Goal: Obtain resource: Download file/media

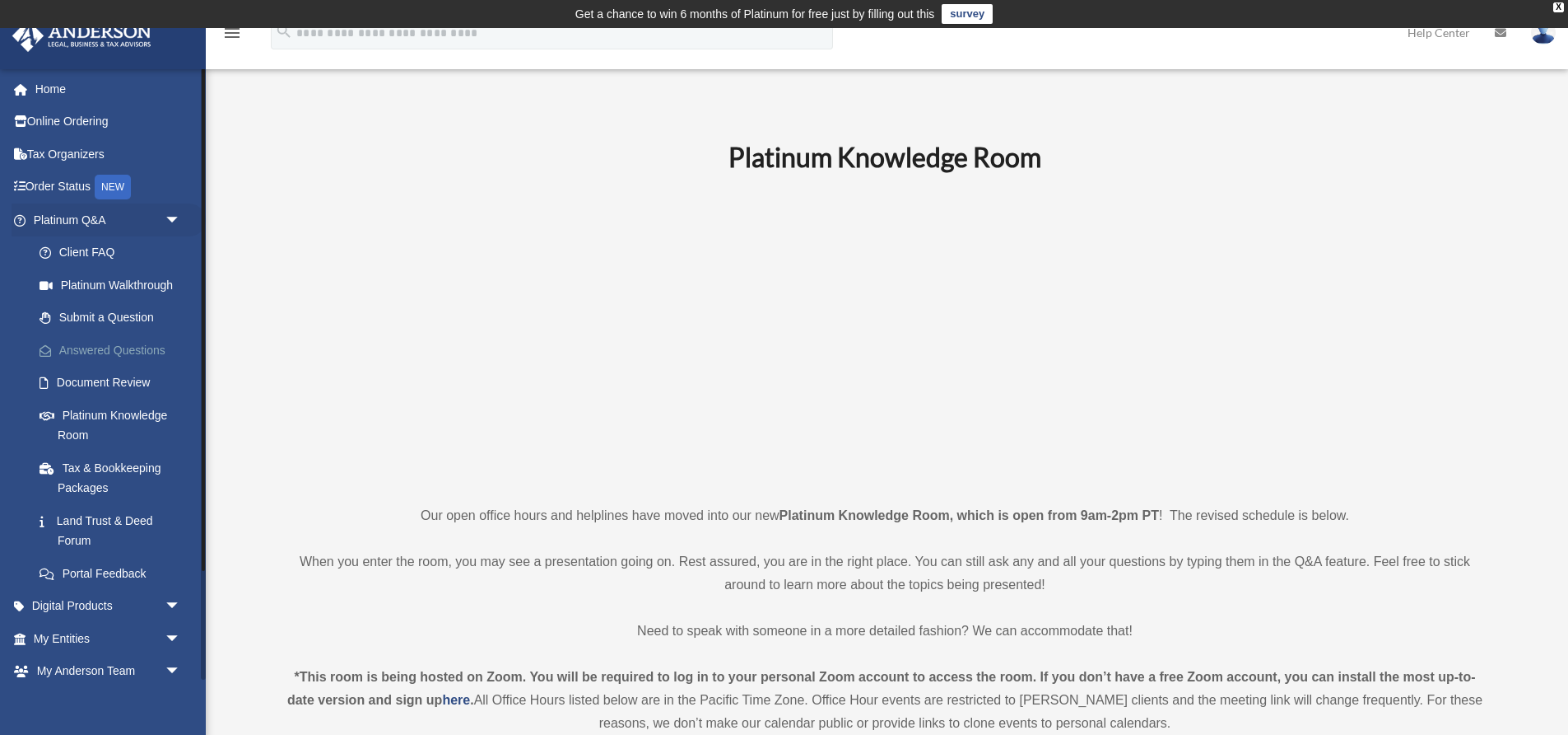
click at [95, 344] on link "Answered Questions" at bounding box center [114, 350] width 183 height 33
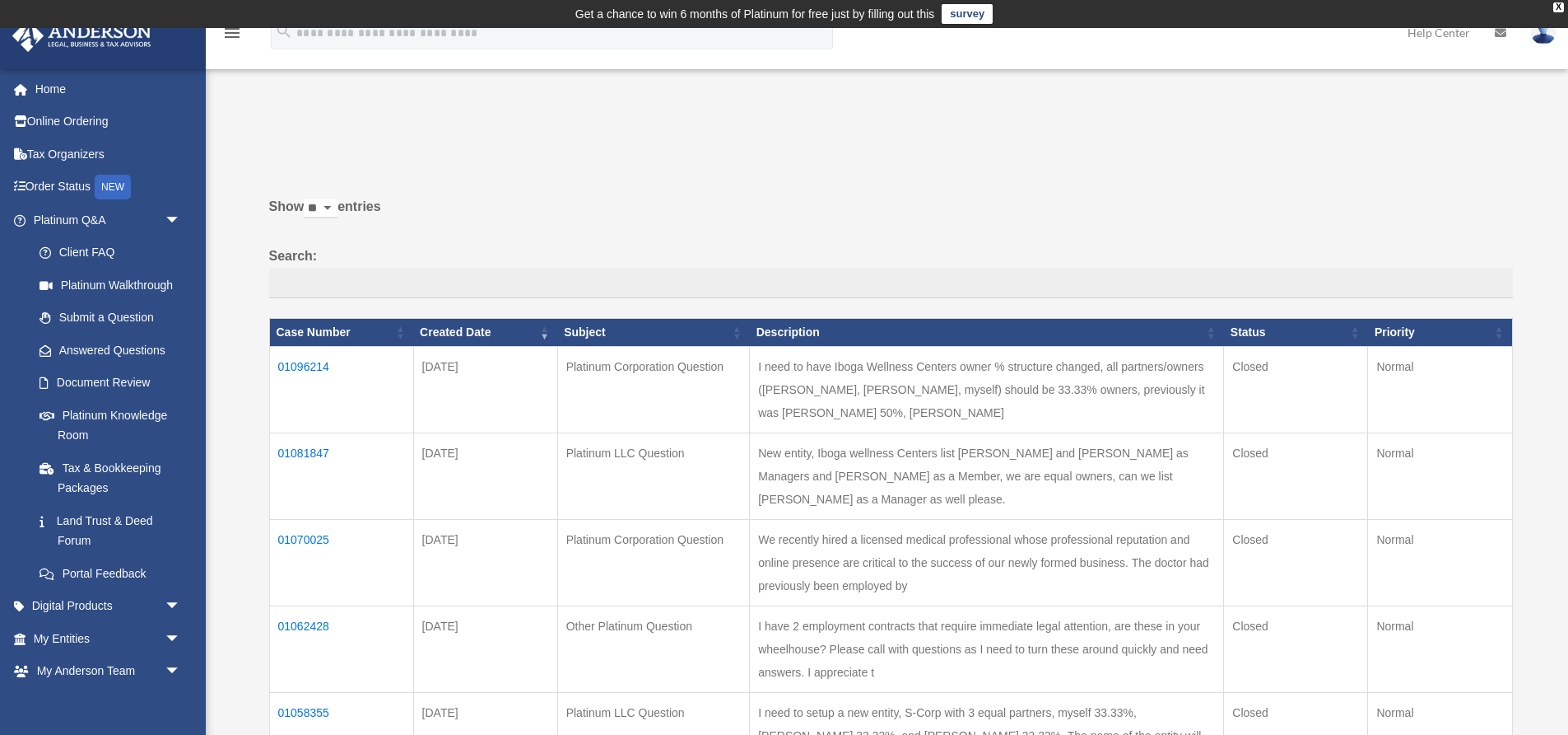
click at [297, 381] on td "01096214" at bounding box center [341, 390] width 144 height 87
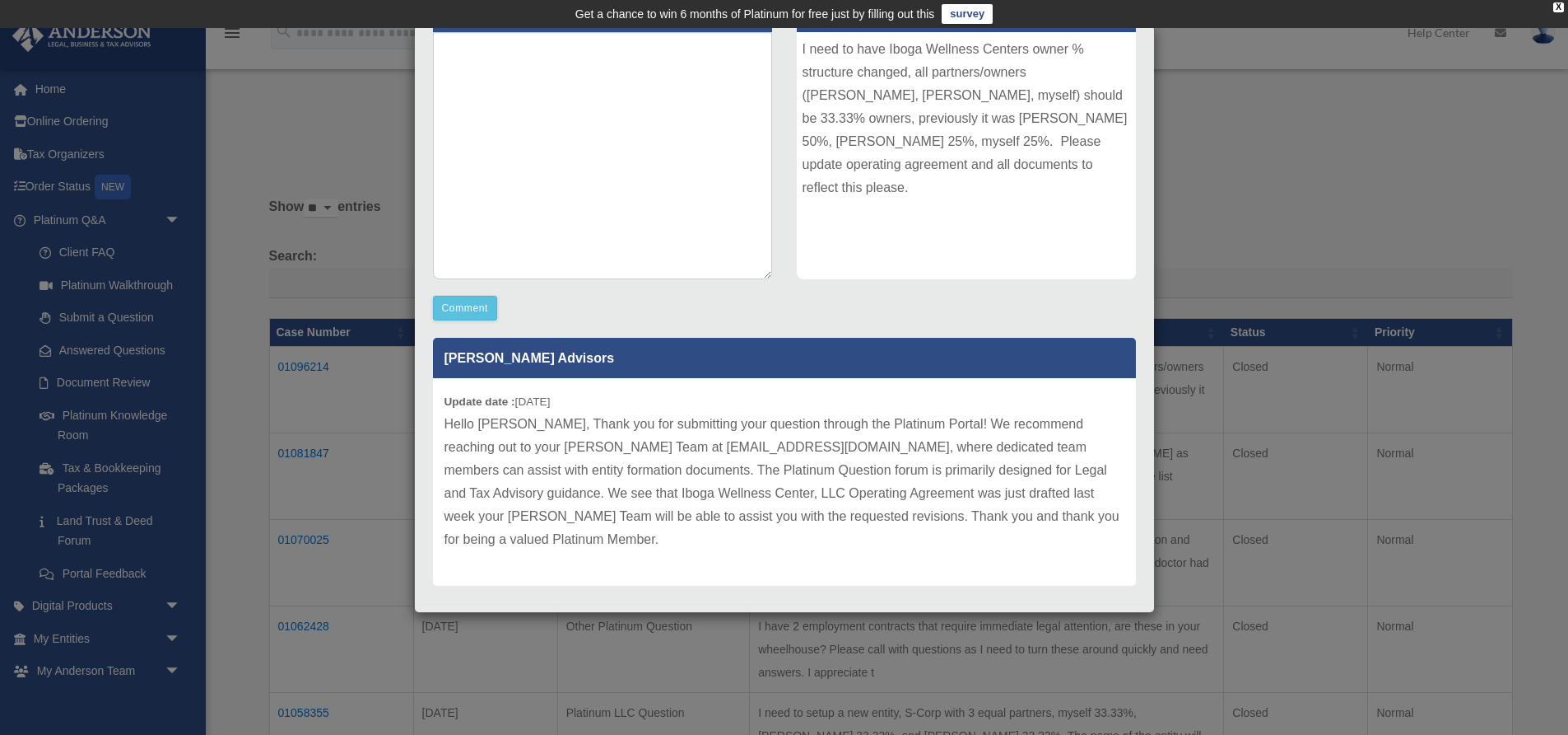
scroll to position [10, 0]
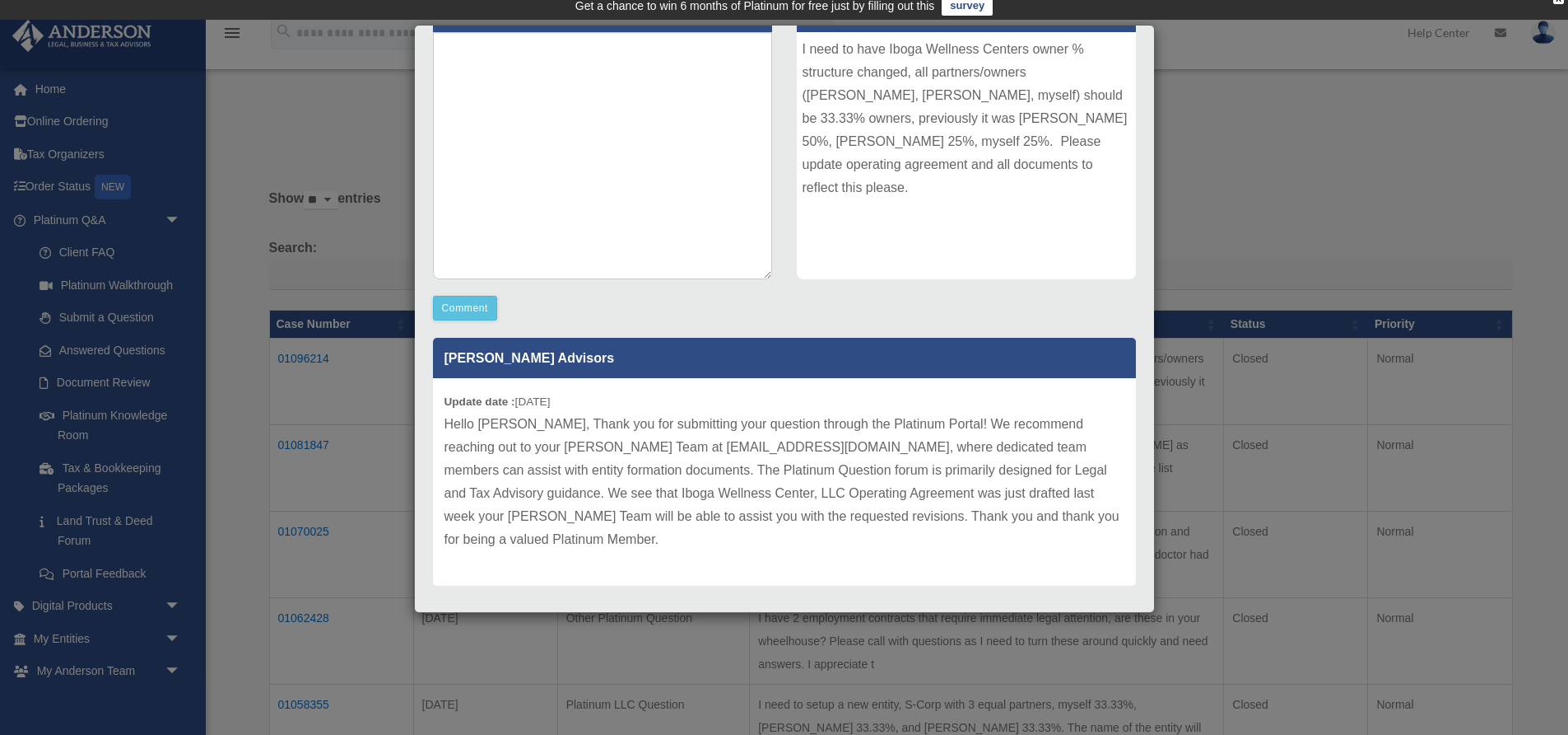
click at [99, 386] on div "Case Detail × Platinum Corporation Question Case Number 01096214 Created Date […" at bounding box center [784, 367] width 1568 height 735
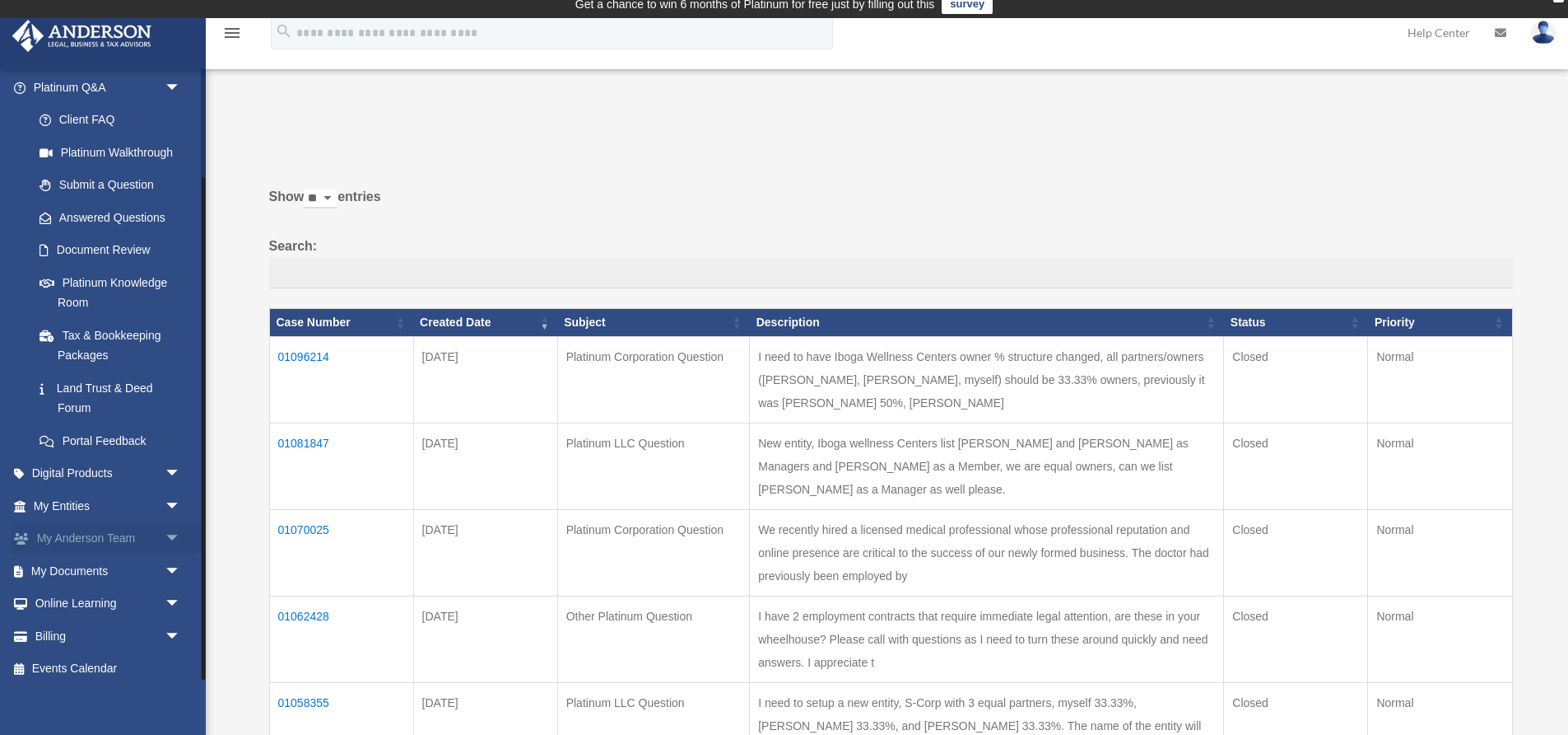
scroll to position [132, 0]
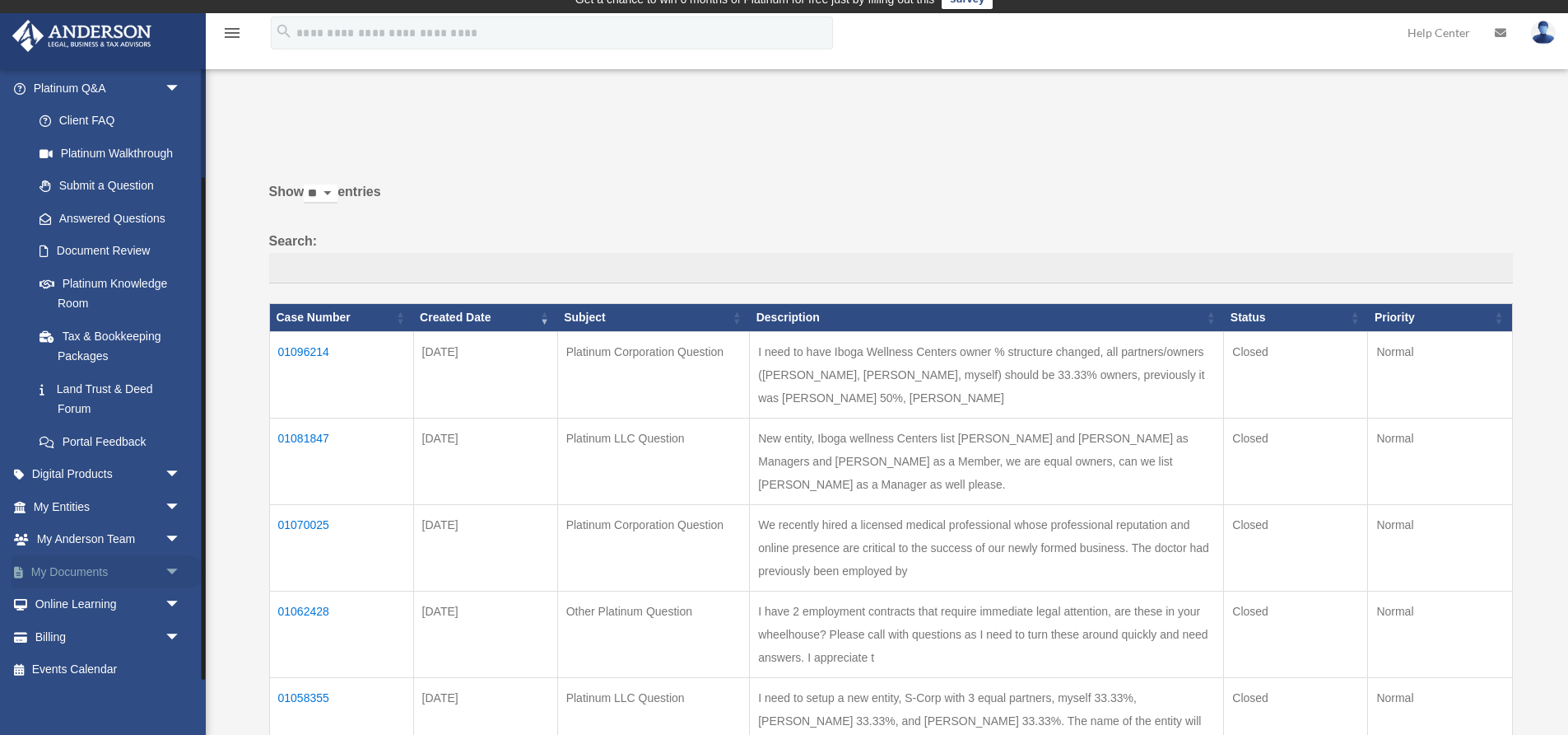
click at [173, 561] on span "arrow_drop_down" at bounding box center [181, 572] width 33 height 34
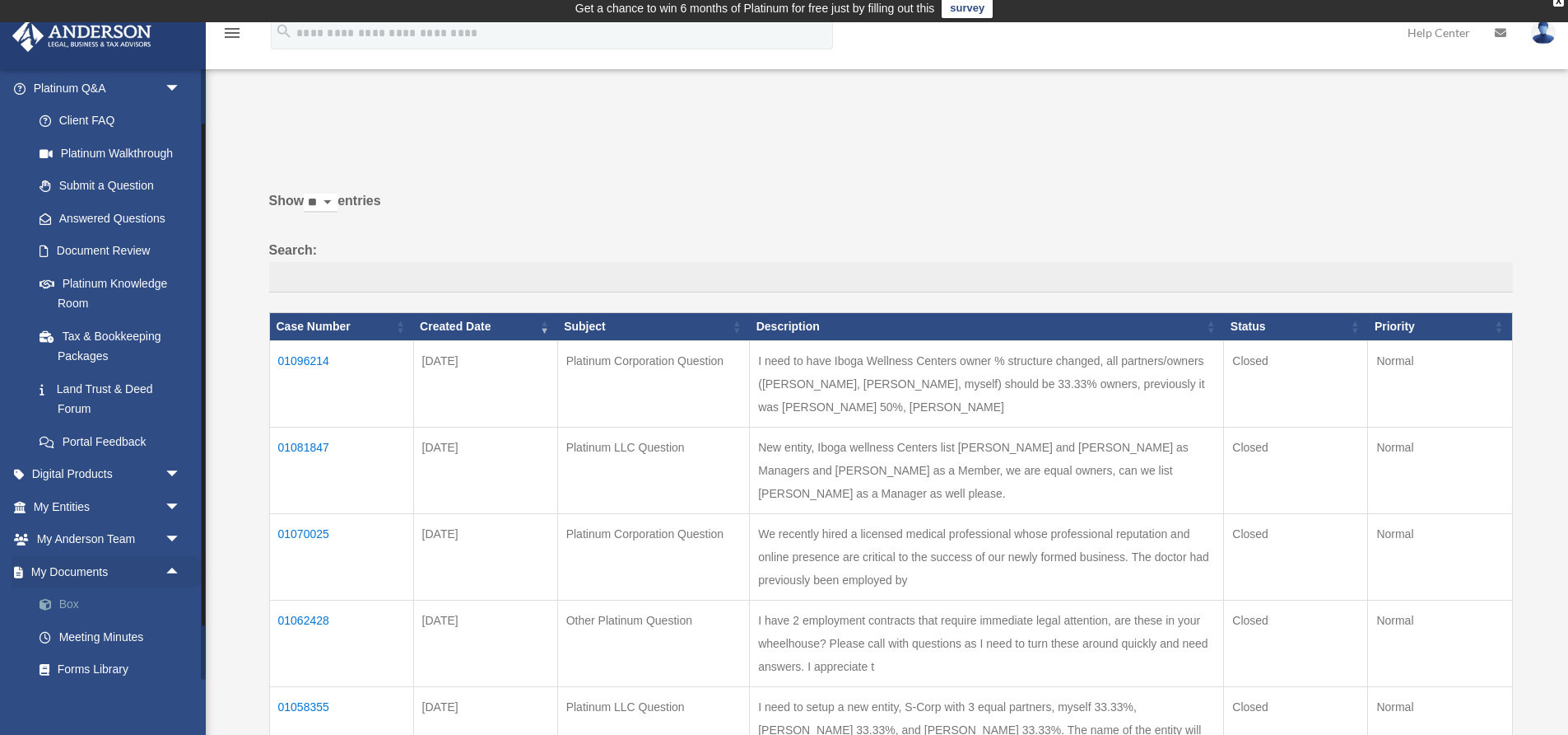
click at [69, 600] on link "Box" at bounding box center [114, 605] width 183 height 33
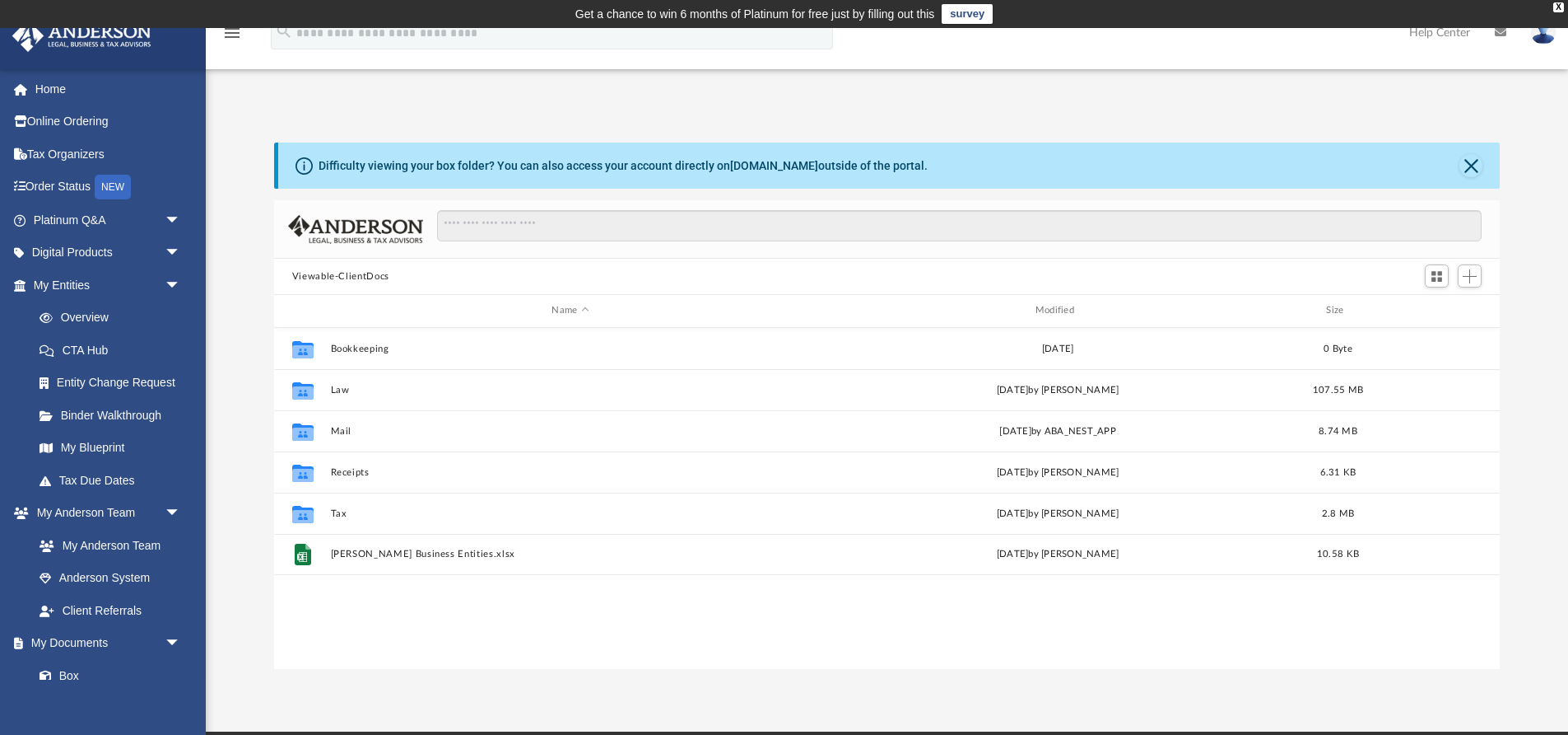
scroll to position [375, 1225]
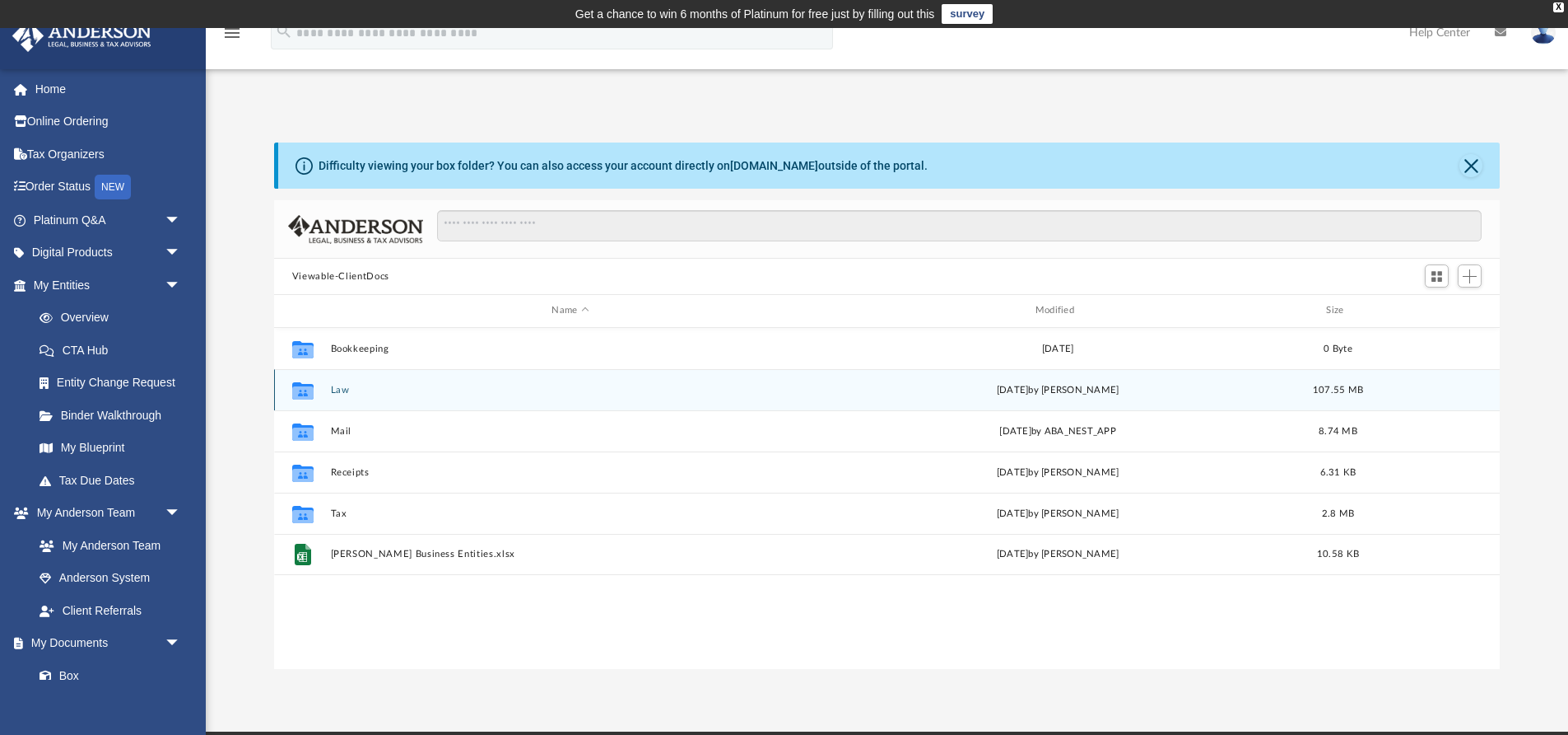
click at [353, 391] on button "Law" at bounding box center [570, 390] width 480 height 10
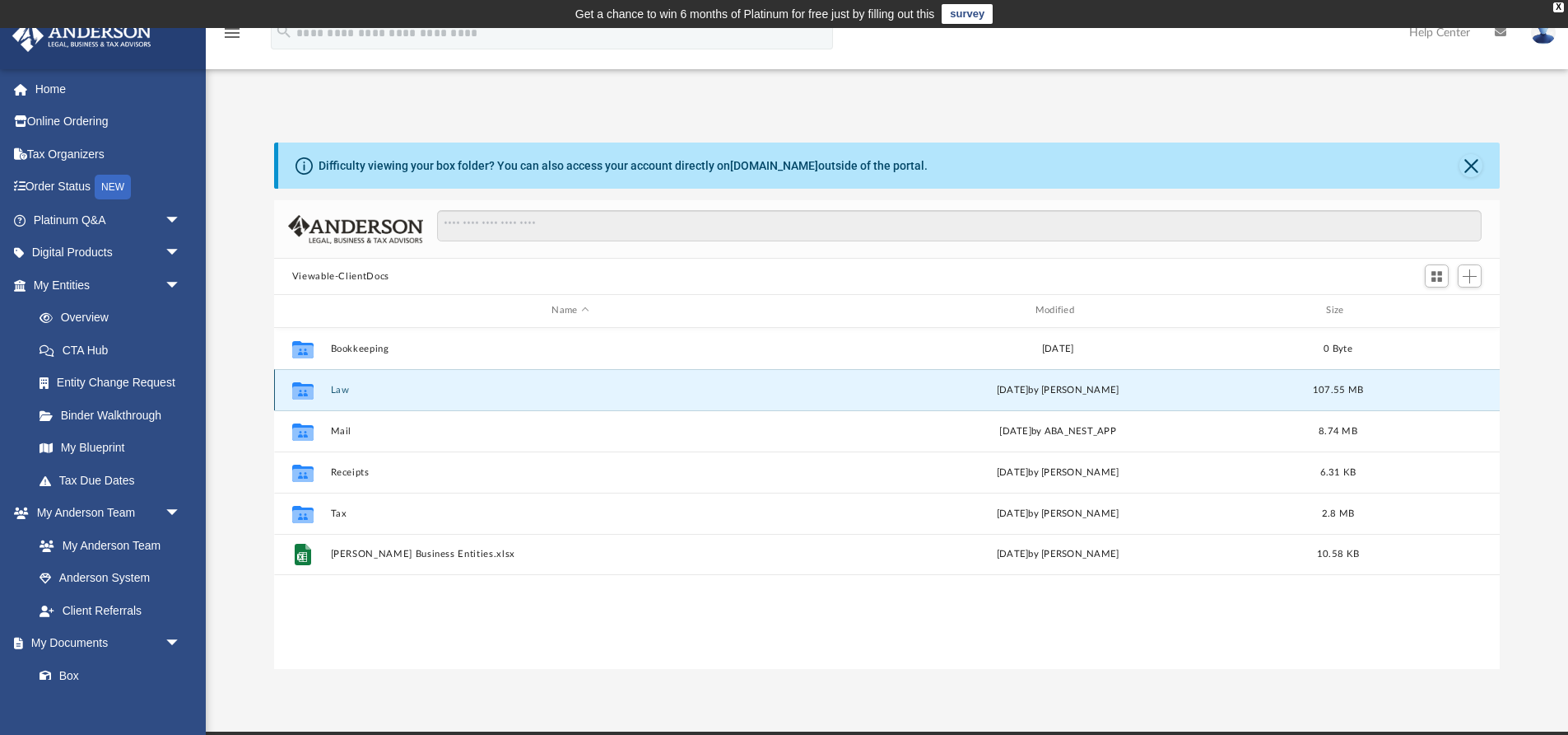
click at [353, 391] on button "Law" at bounding box center [570, 390] width 480 height 10
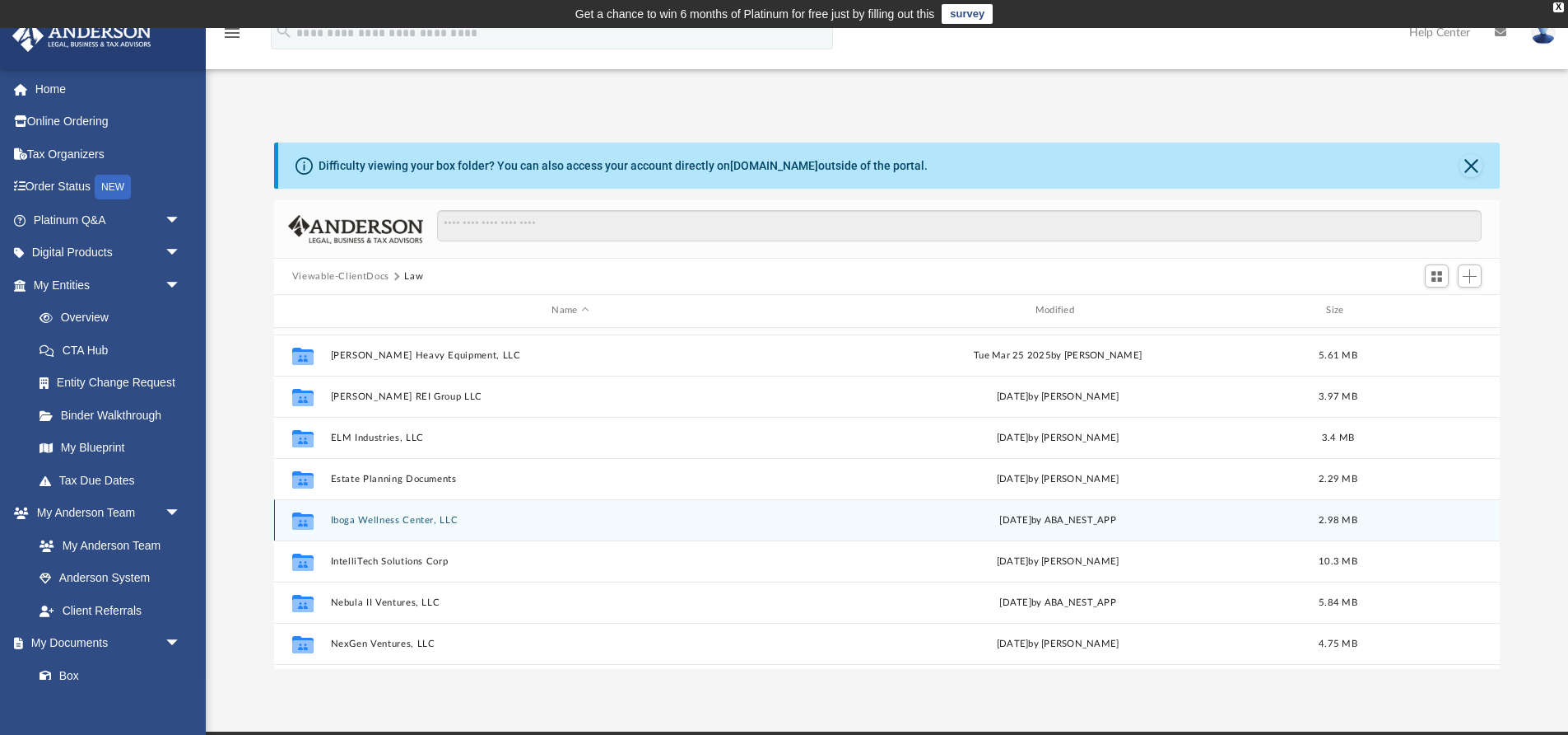
click at [408, 526] on div "Collaborated Folder Club Dink, LLC [DATE] by ABA_NEST_APP 5.56 MB Collaborated …" at bounding box center [887, 499] width 1226 height 342
click at [387, 522] on button "Iboga Wellness Center, LLC" at bounding box center [570, 522] width 480 height 10
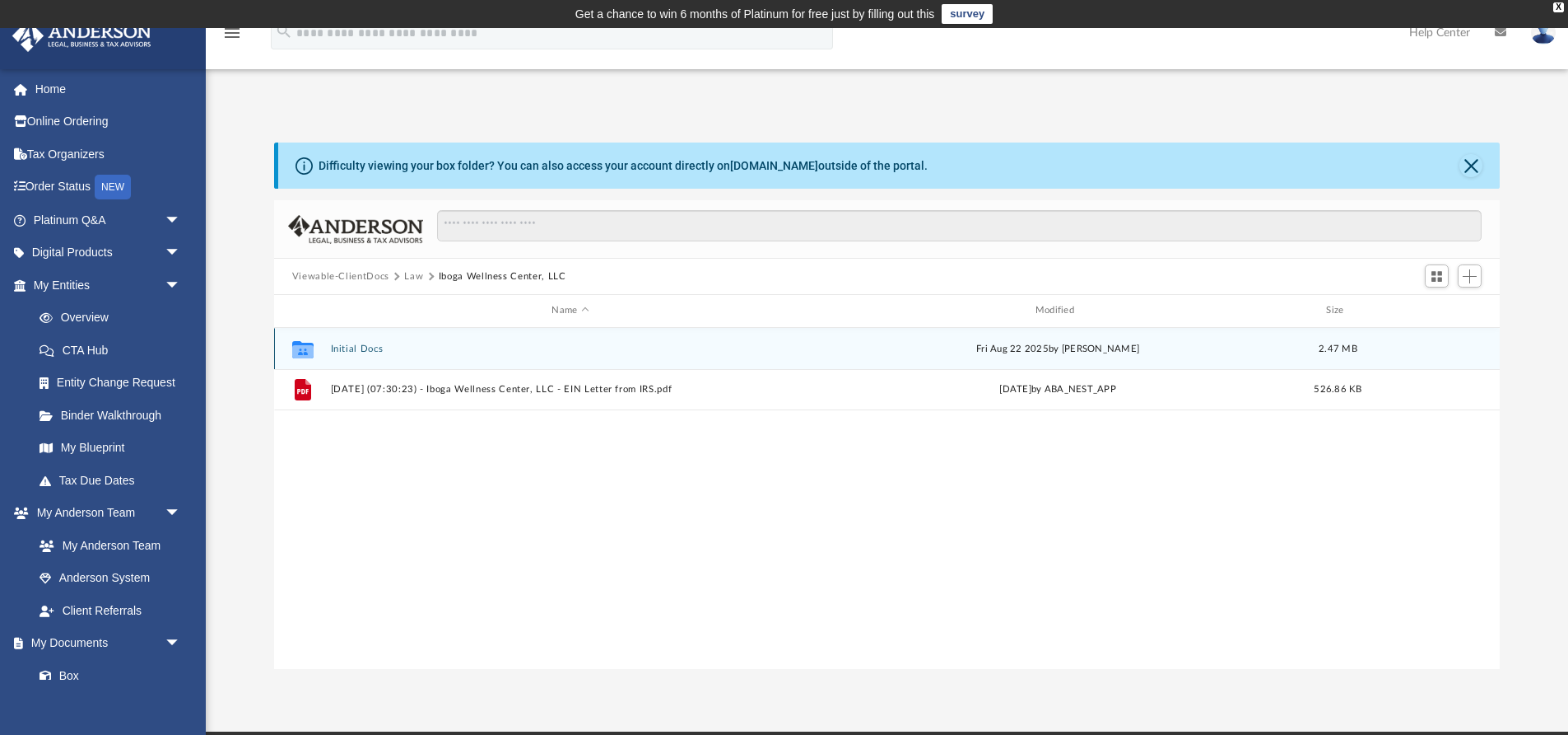
scroll to position [0, 0]
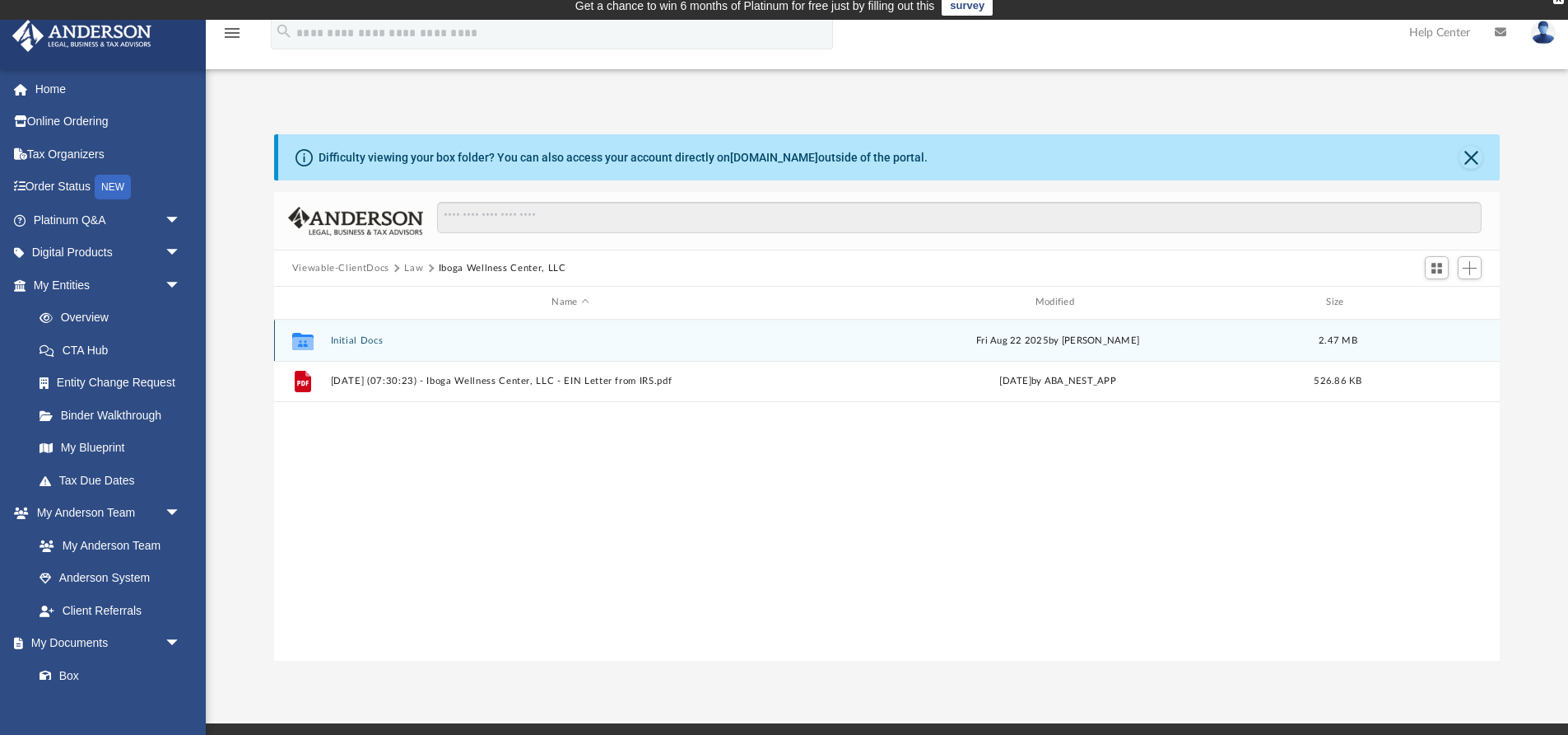
click at [365, 348] on div "Collaborated Folder Initial Docs [DATE] by [PERSON_NAME] 2.47 MB" at bounding box center [887, 339] width 1226 height 41
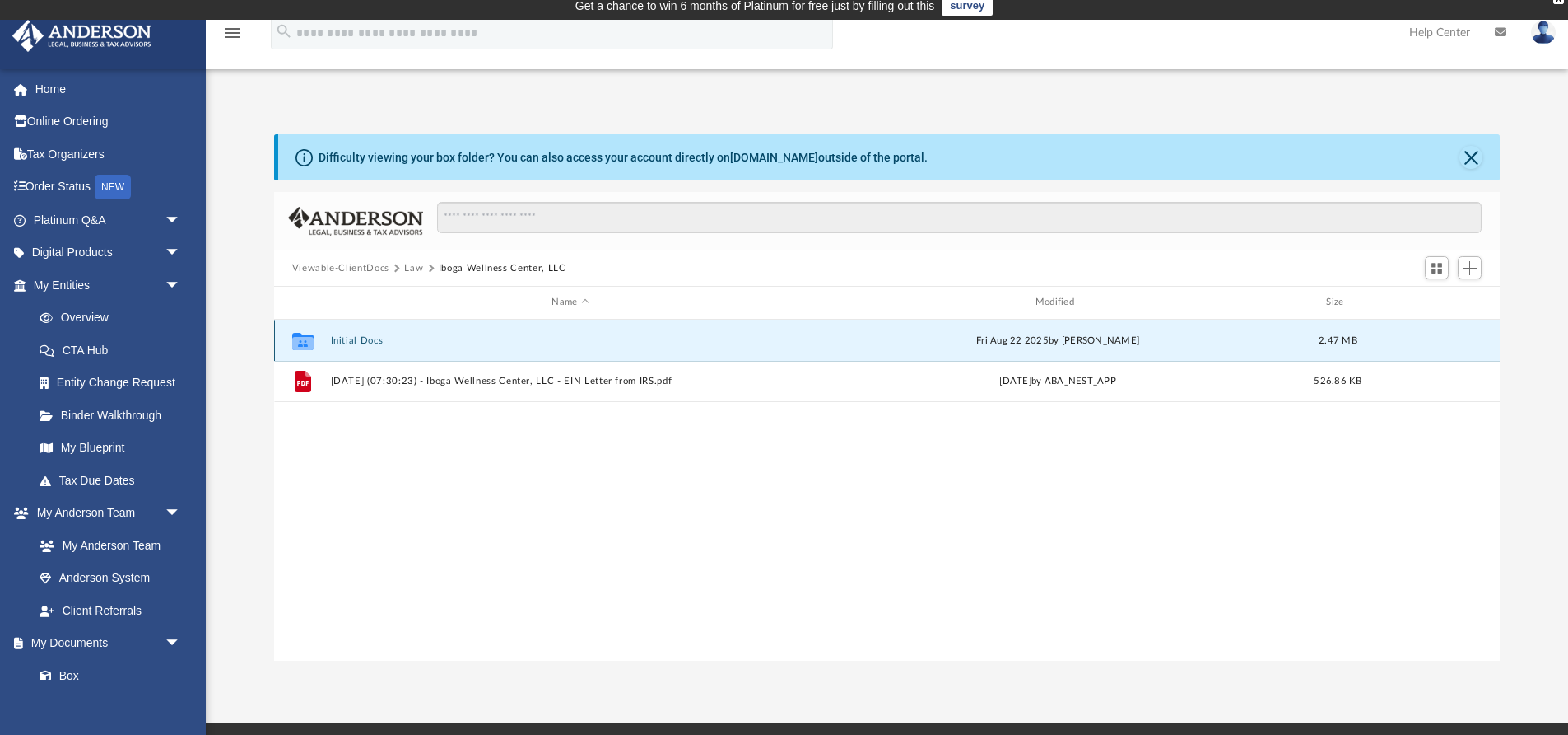
scroll to position [6, 0]
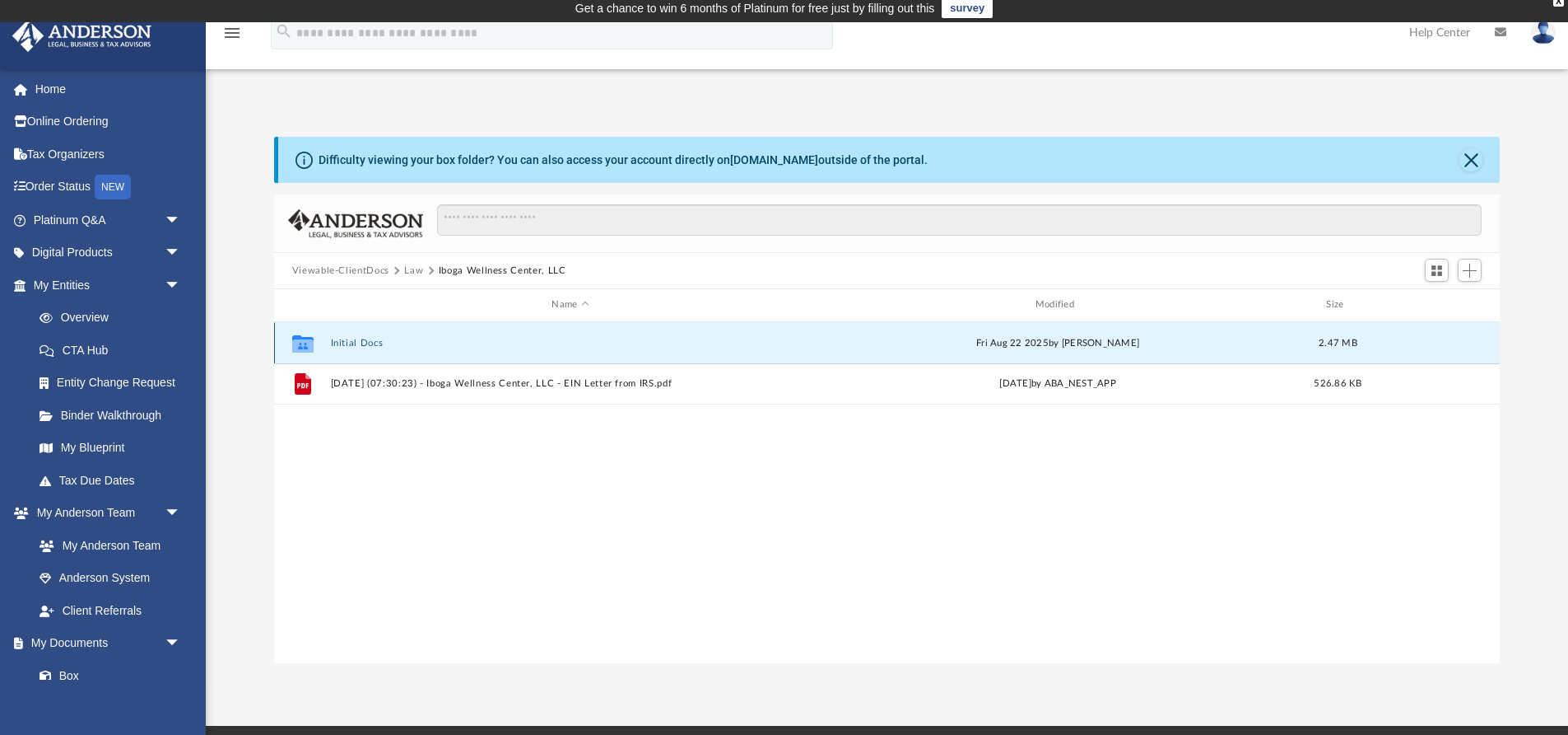
click at [362, 344] on button "Initial Docs" at bounding box center [570, 343] width 480 height 10
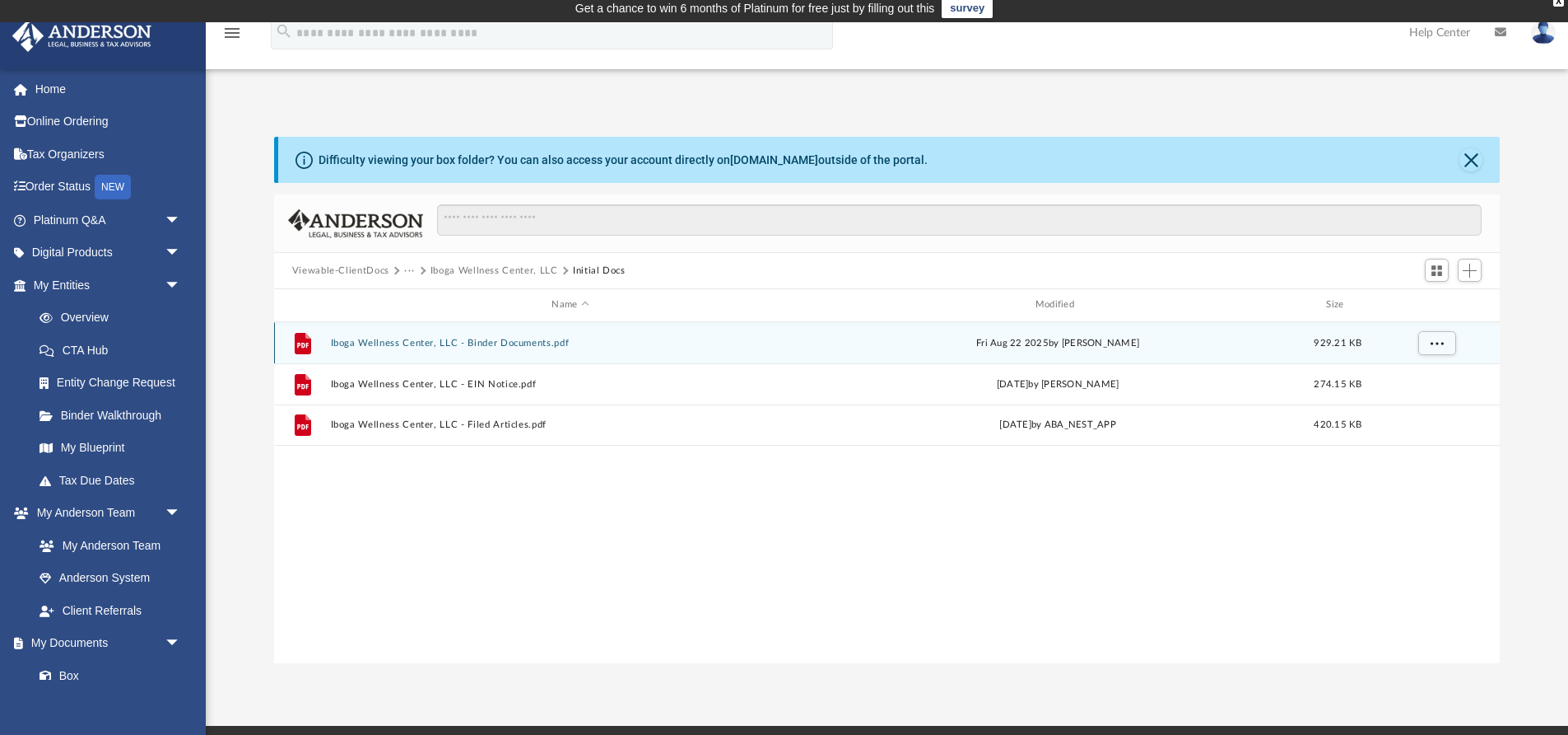
click at [480, 345] on button "Iboga Wellness Center, LLC - Binder Documents.pdf" at bounding box center [570, 343] width 480 height 10
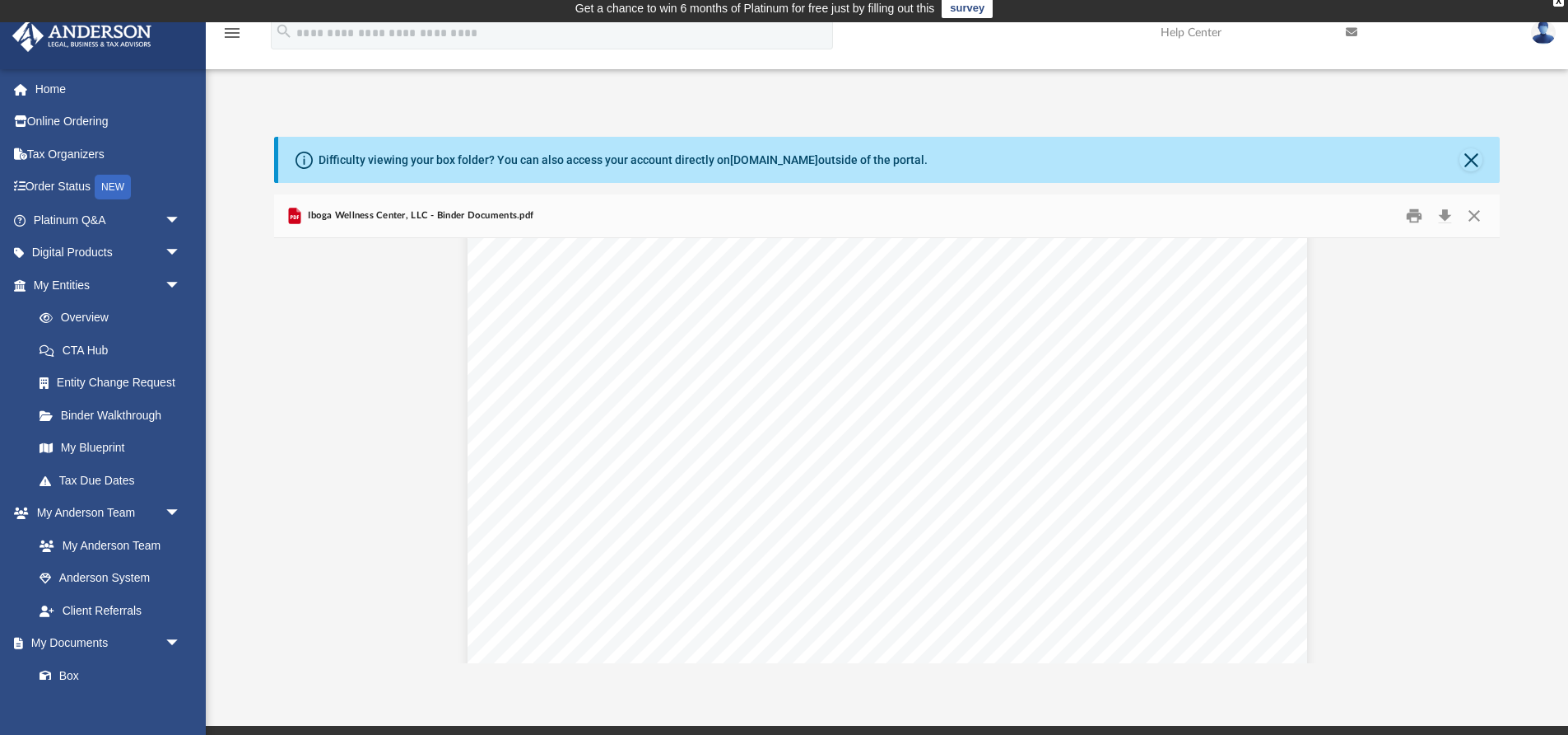
scroll to position [1639, 0]
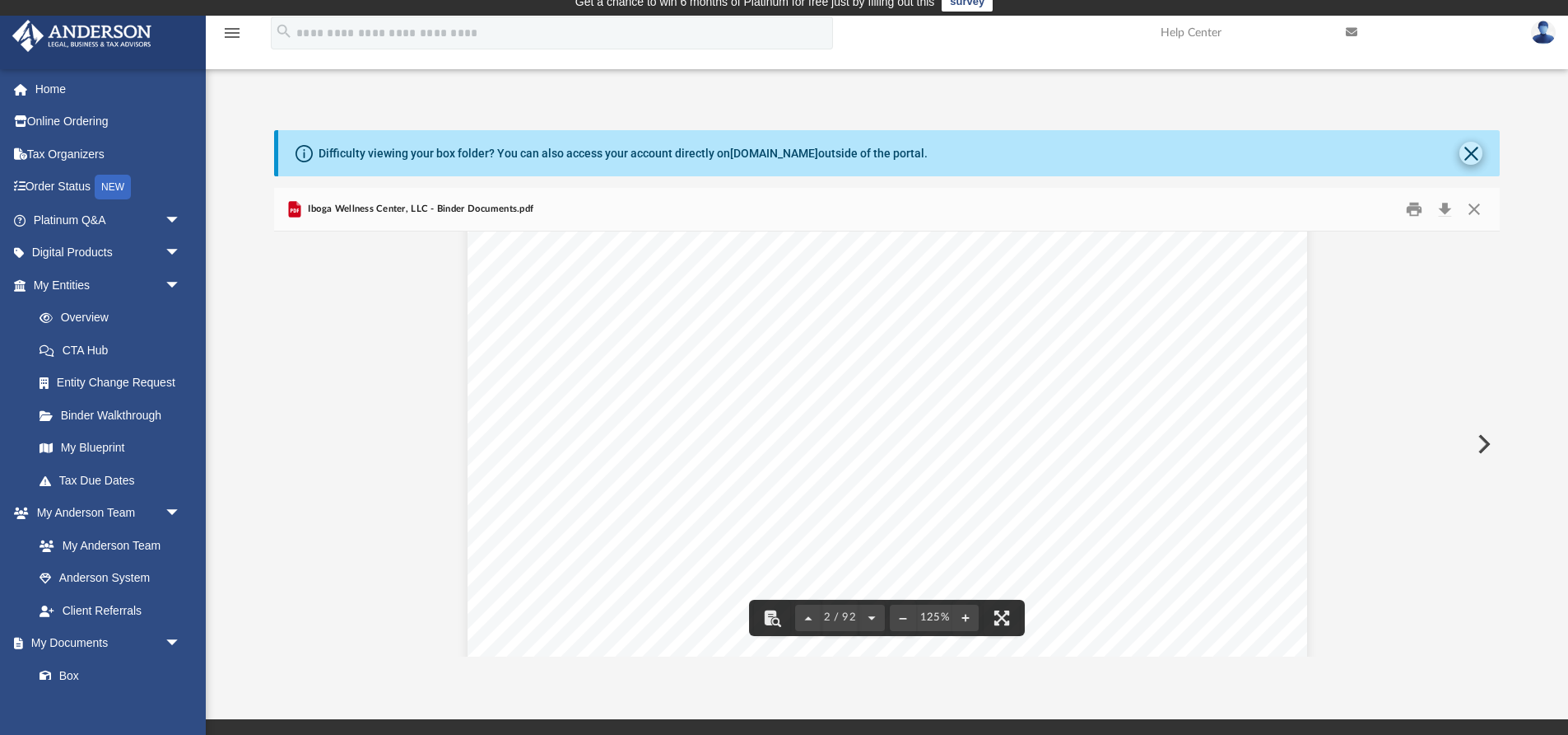
click at [1479, 163] on div "Difficulty viewing your box folder? You can also access your account directly o…" at bounding box center [889, 153] width 1222 height 46
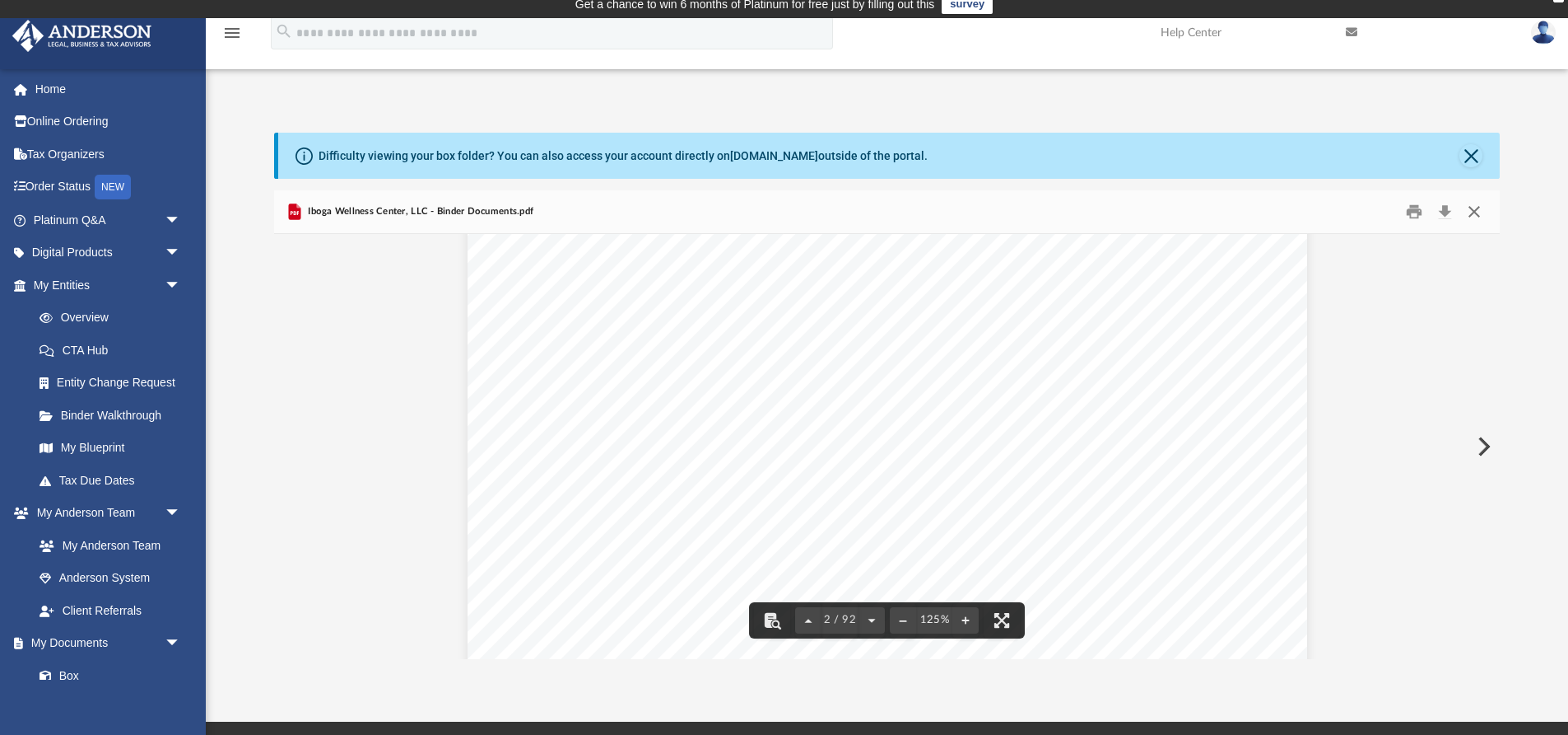
click at [1474, 215] on button "Close" at bounding box center [1474, 212] width 29 height 25
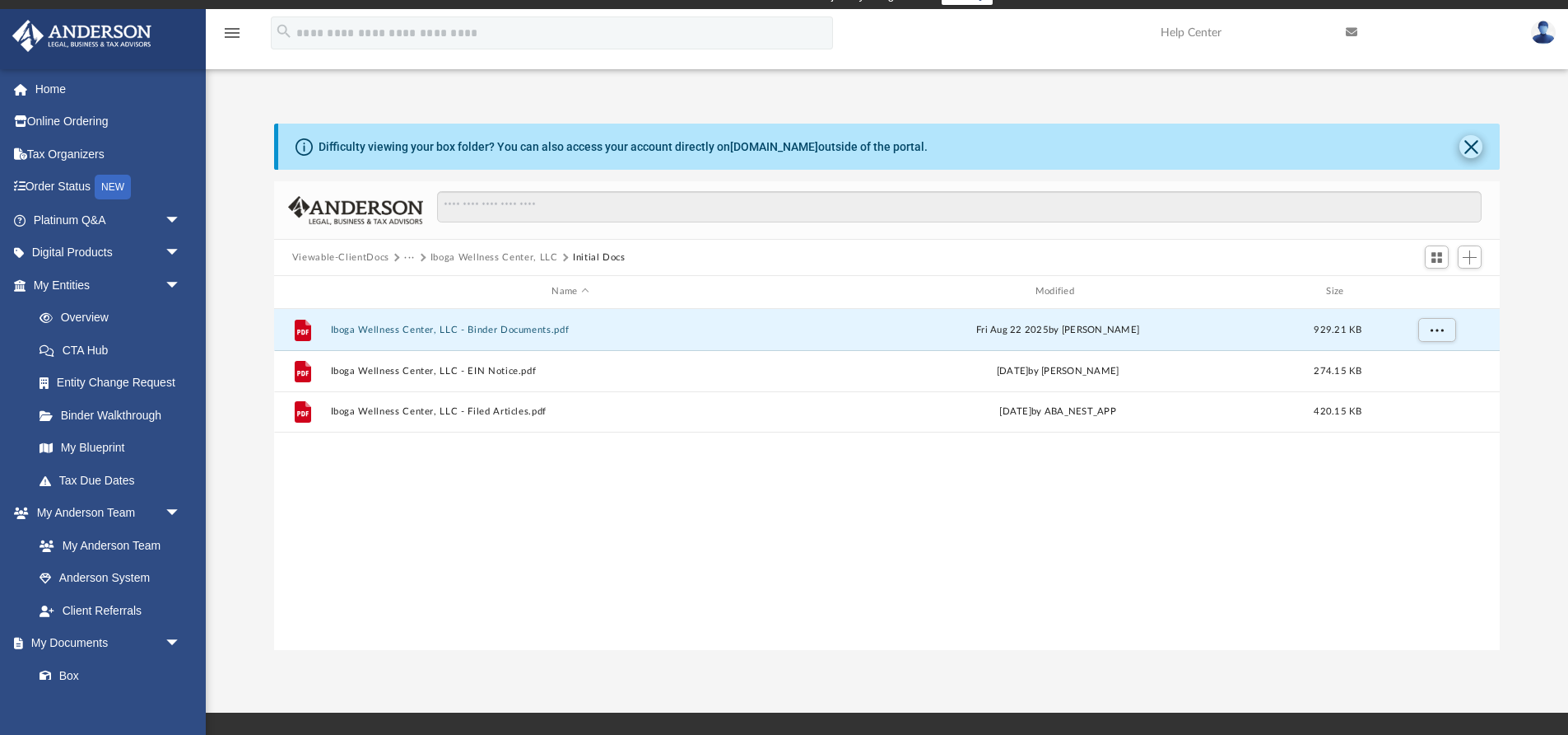
click at [1473, 151] on button "Close" at bounding box center [1471, 147] width 23 height 23
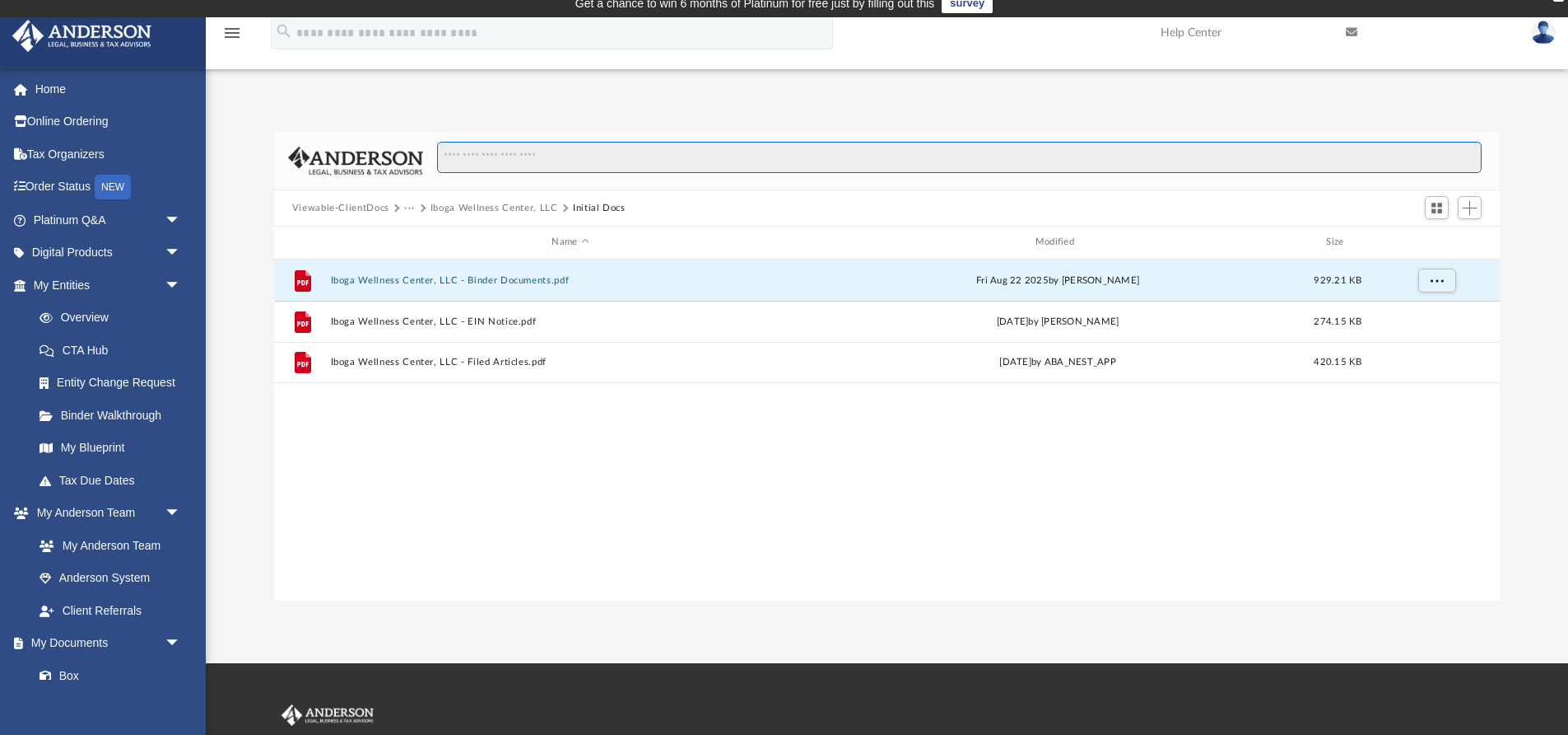
click at [526, 155] on input "Search files and folders" at bounding box center [959, 157] width 1044 height 31
